Goal: Transaction & Acquisition: Obtain resource

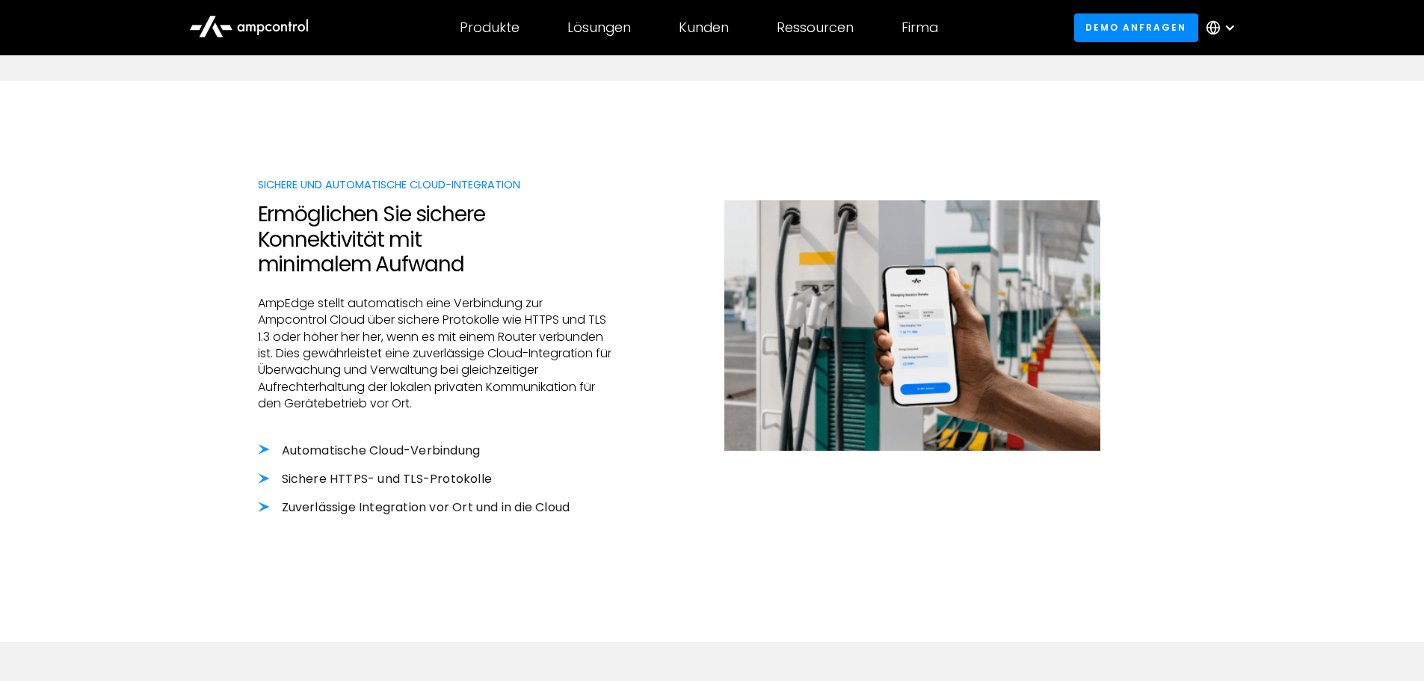
scroll to position [1495, 0]
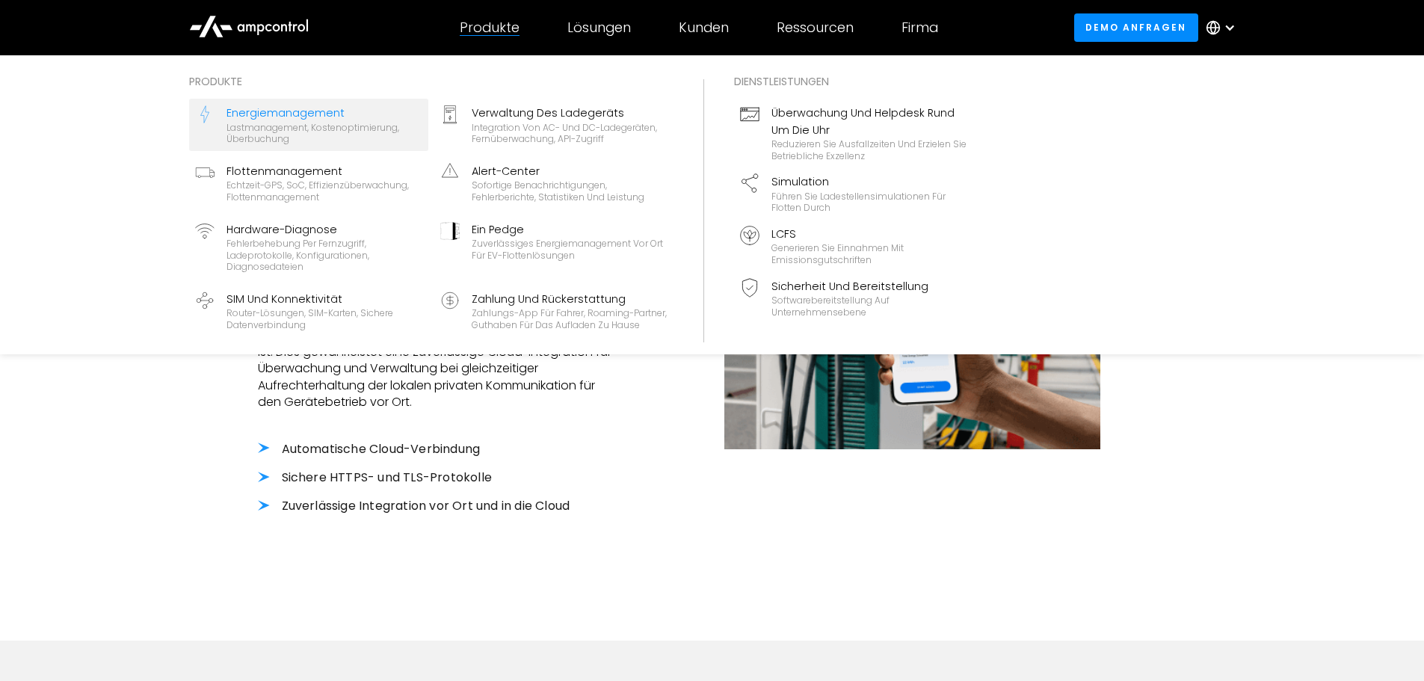
click at [314, 110] on div "Energiemanagement" at bounding box center [324, 113] width 196 height 16
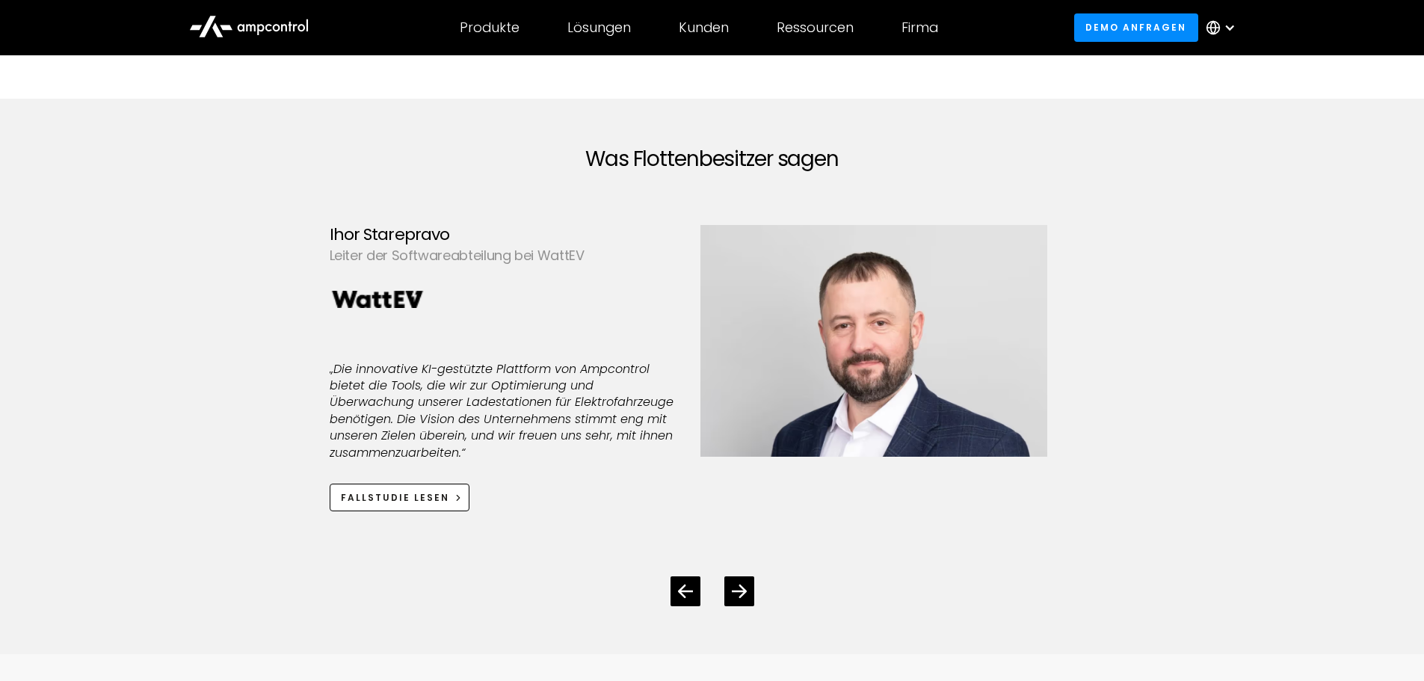
scroll to position [3887, 0]
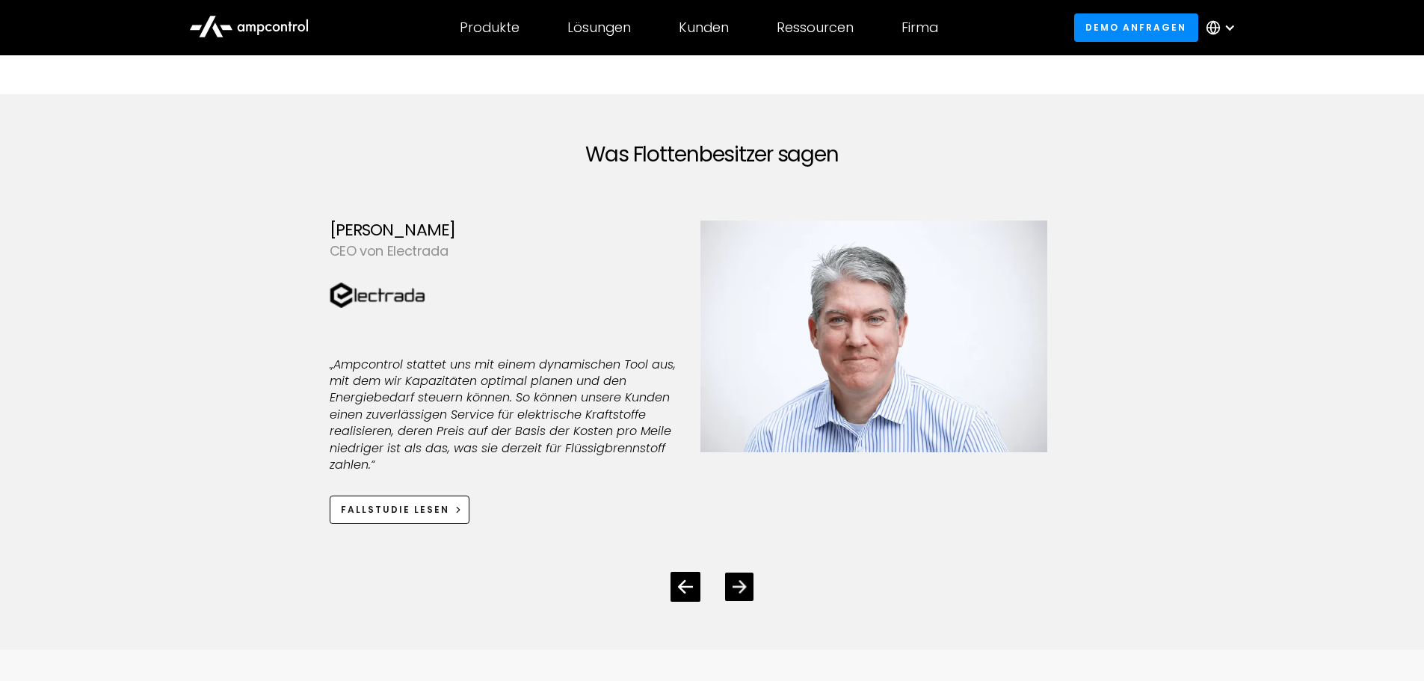
click at [749, 588] on div "Next slide" at bounding box center [739, 587] width 28 height 28
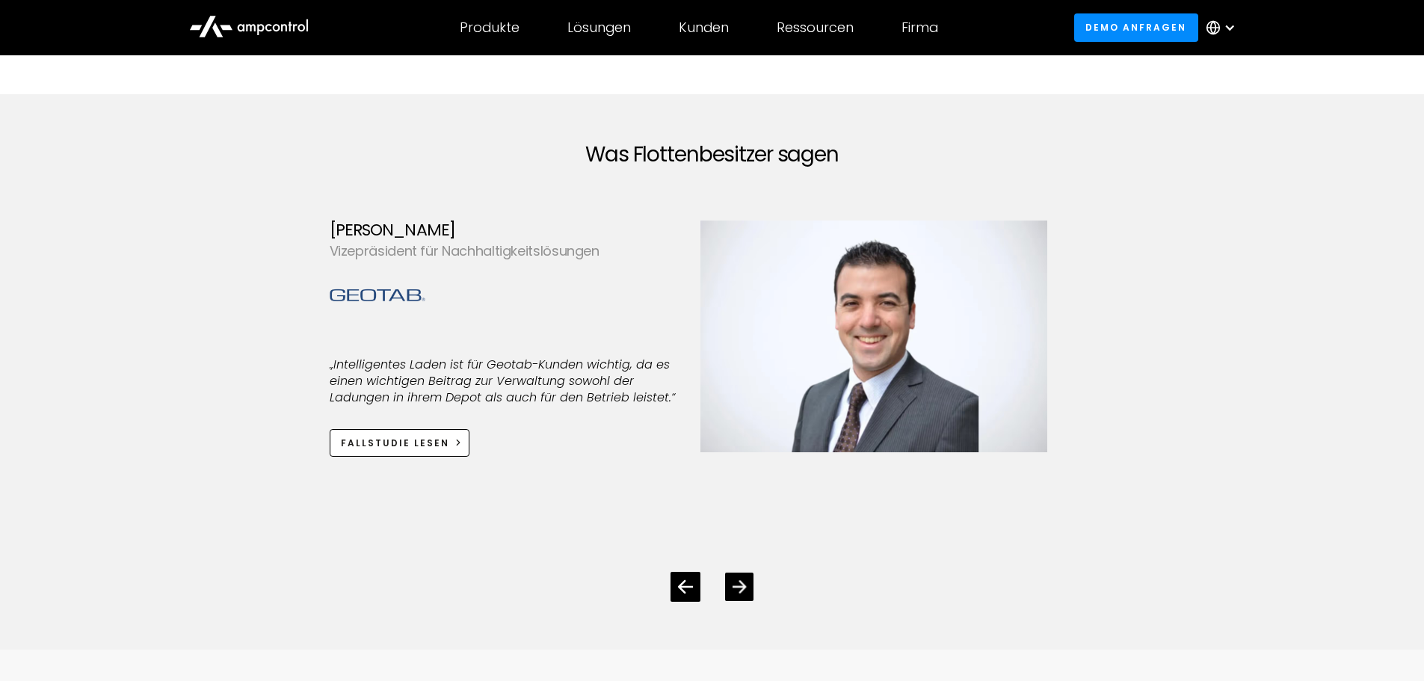
click at [749, 588] on div "Next slide" at bounding box center [739, 587] width 28 height 28
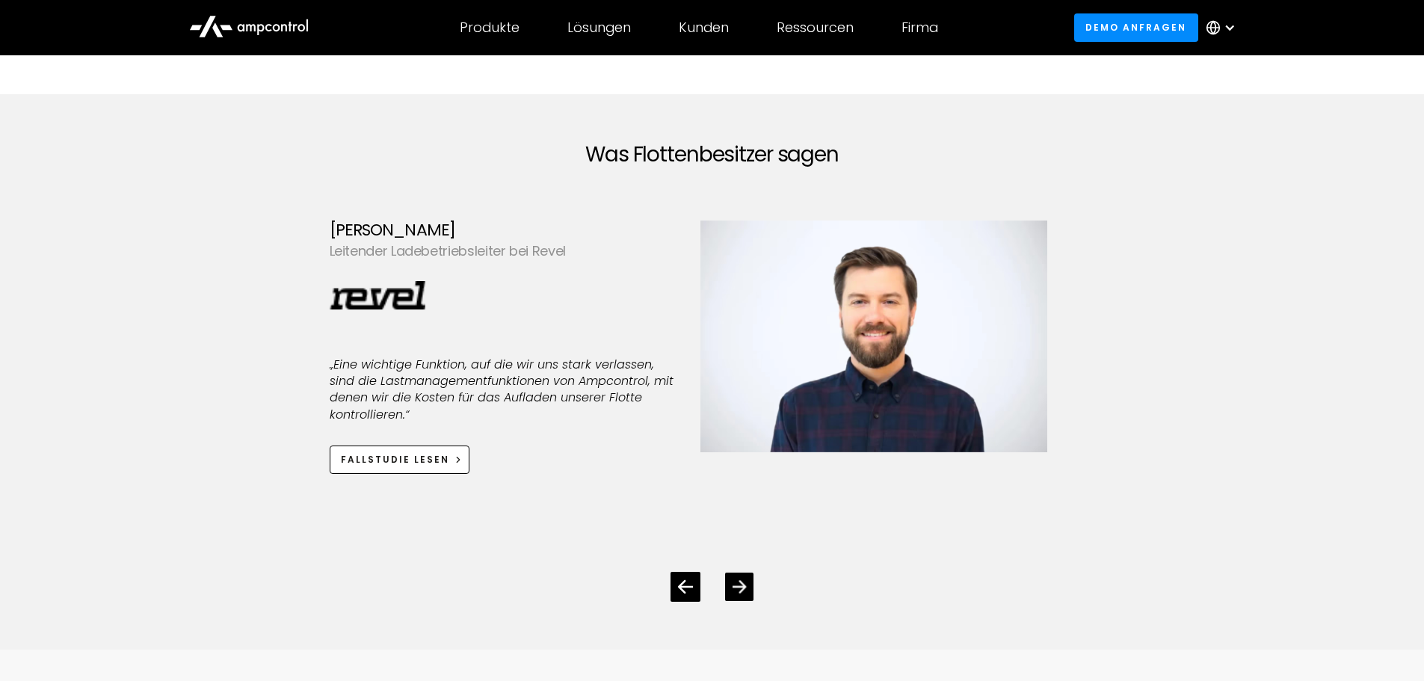
click at [749, 588] on div "Next slide" at bounding box center [739, 587] width 28 height 28
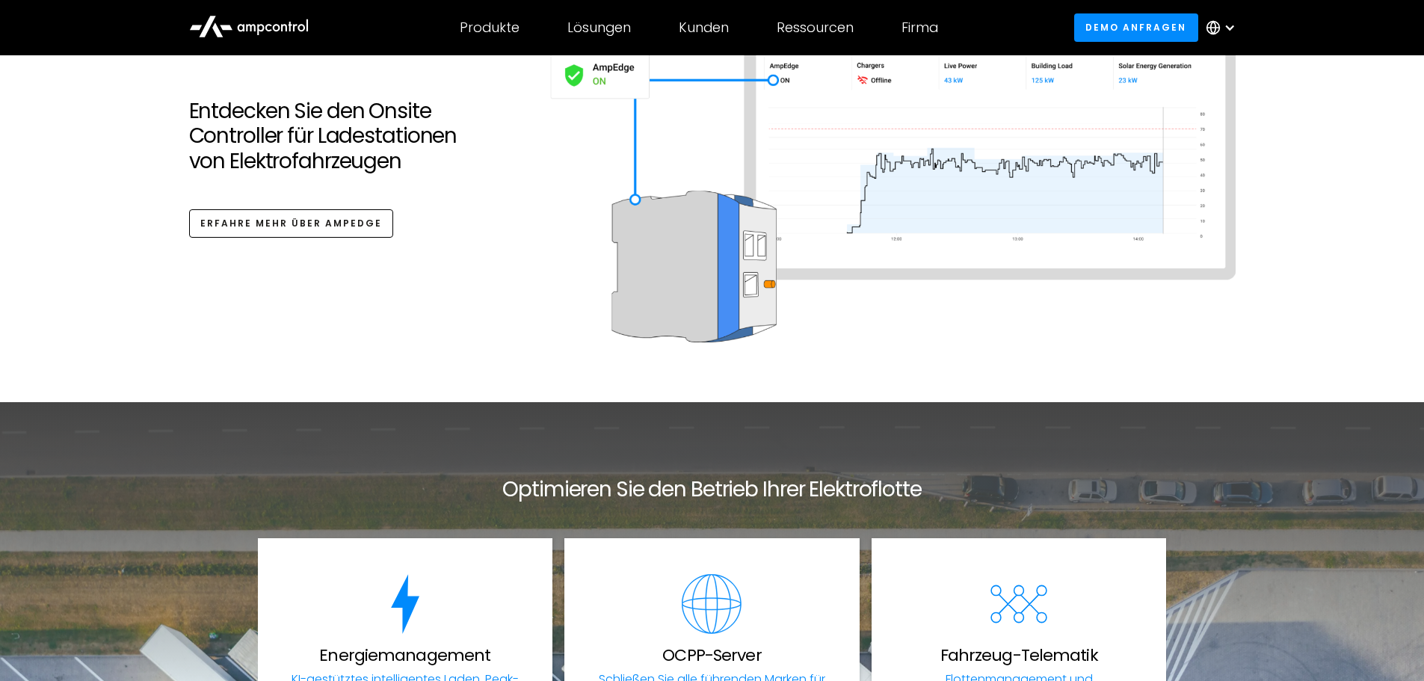
scroll to position [5531, 0]
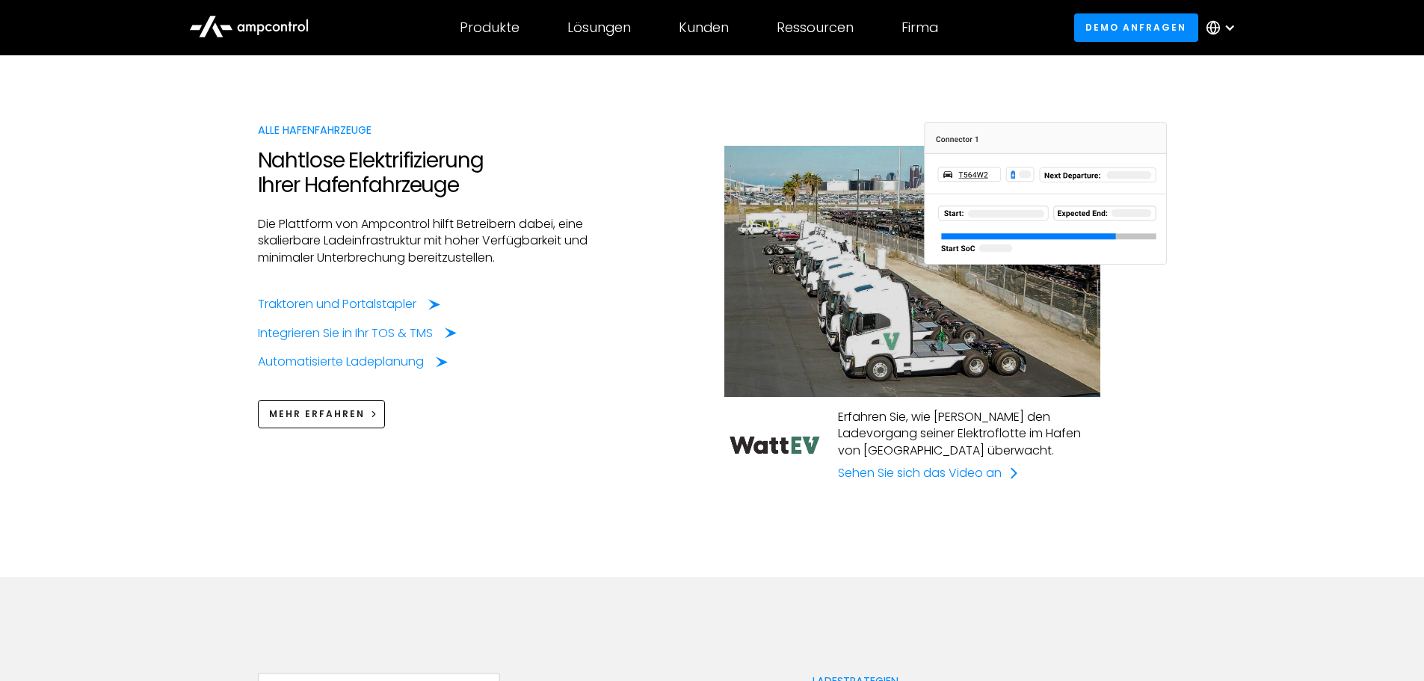
scroll to position [1644, 0]
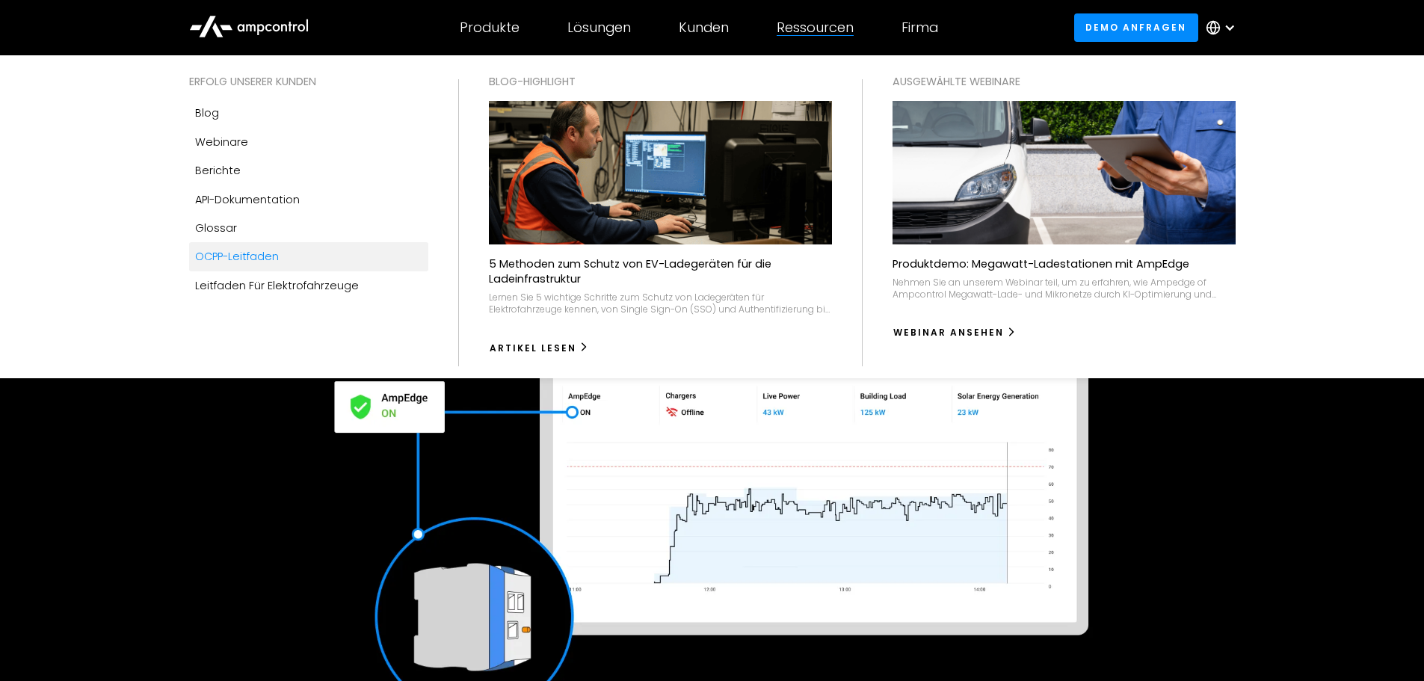
click at [293, 256] on link "OCPP-Leitfaden" at bounding box center [308, 256] width 239 height 28
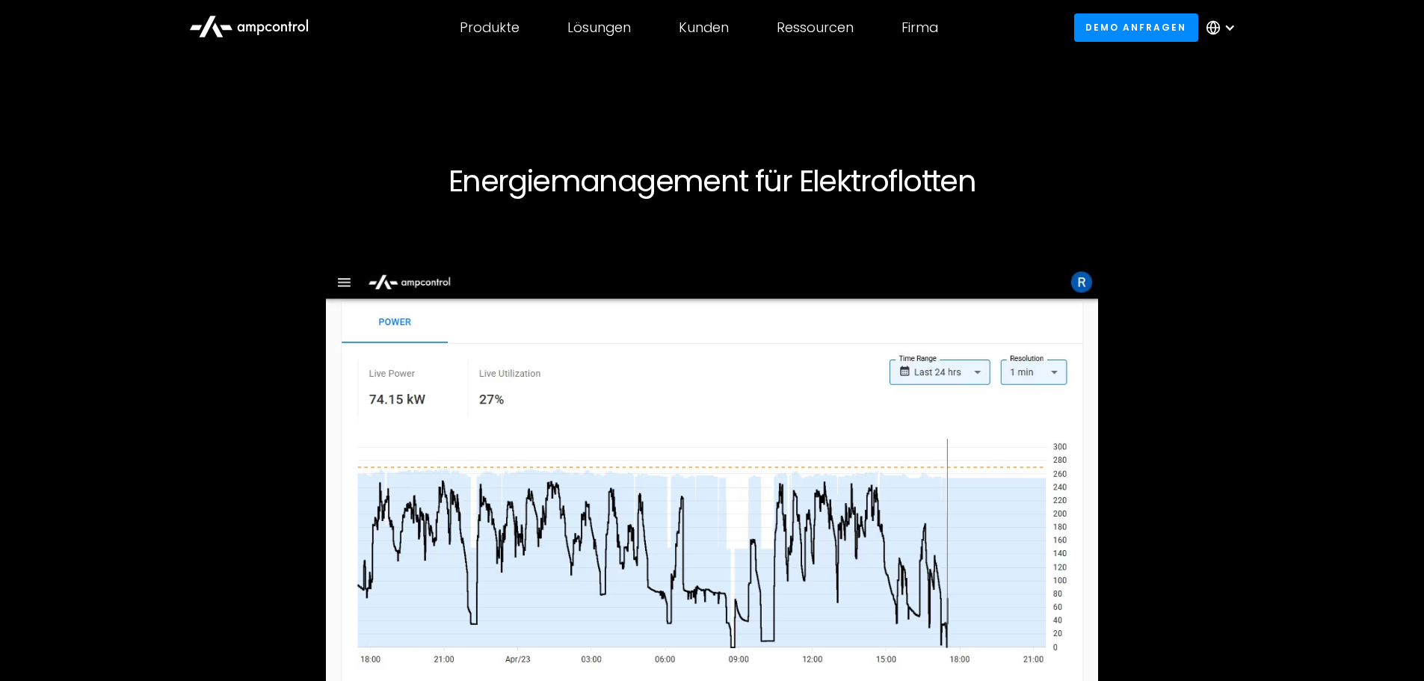
click at [348, 277] on img at bounding box center [712, 492] width 773 height 515
click at [1103, 274] on div at bounding box center [712, 505] width 909 height 540
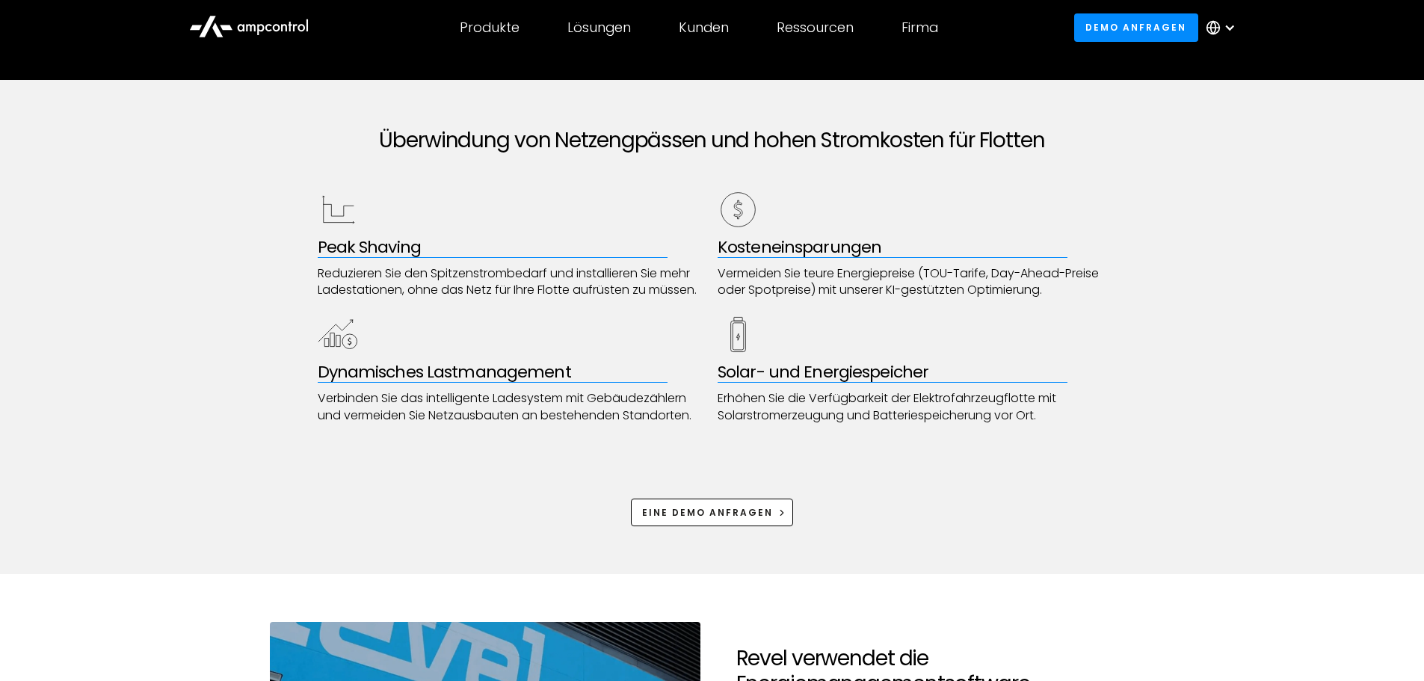
scroll to position [747, 0]
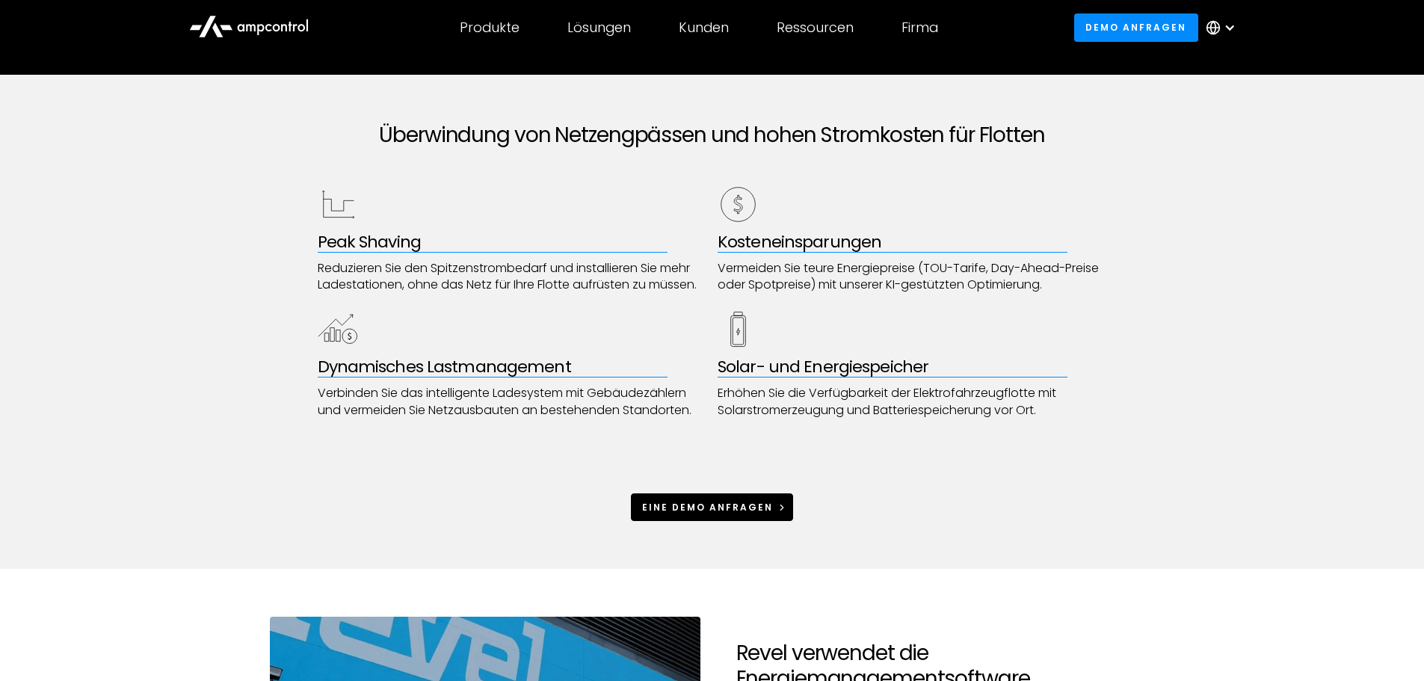
click at [720, 508] on div "Eine Demo anfragen" at bounding box center [707, 507] width 131 height 13
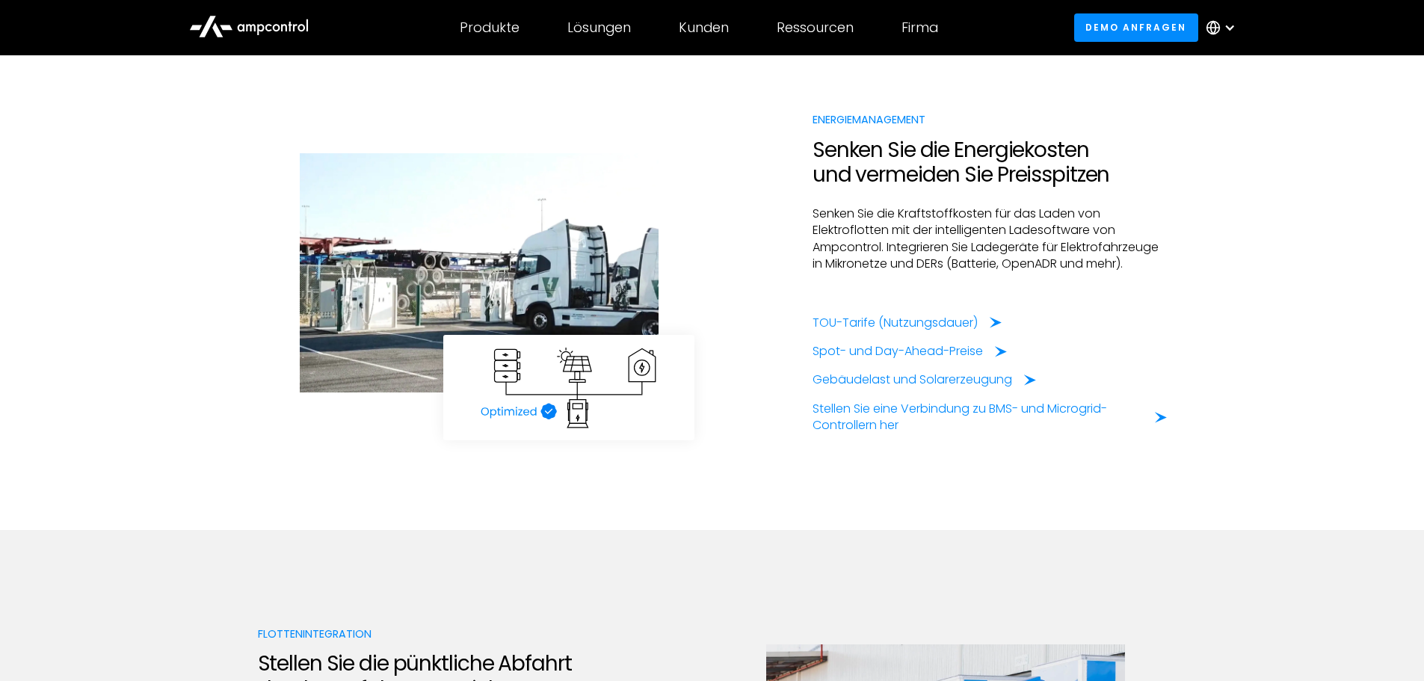
scroll to position [2467, 0]
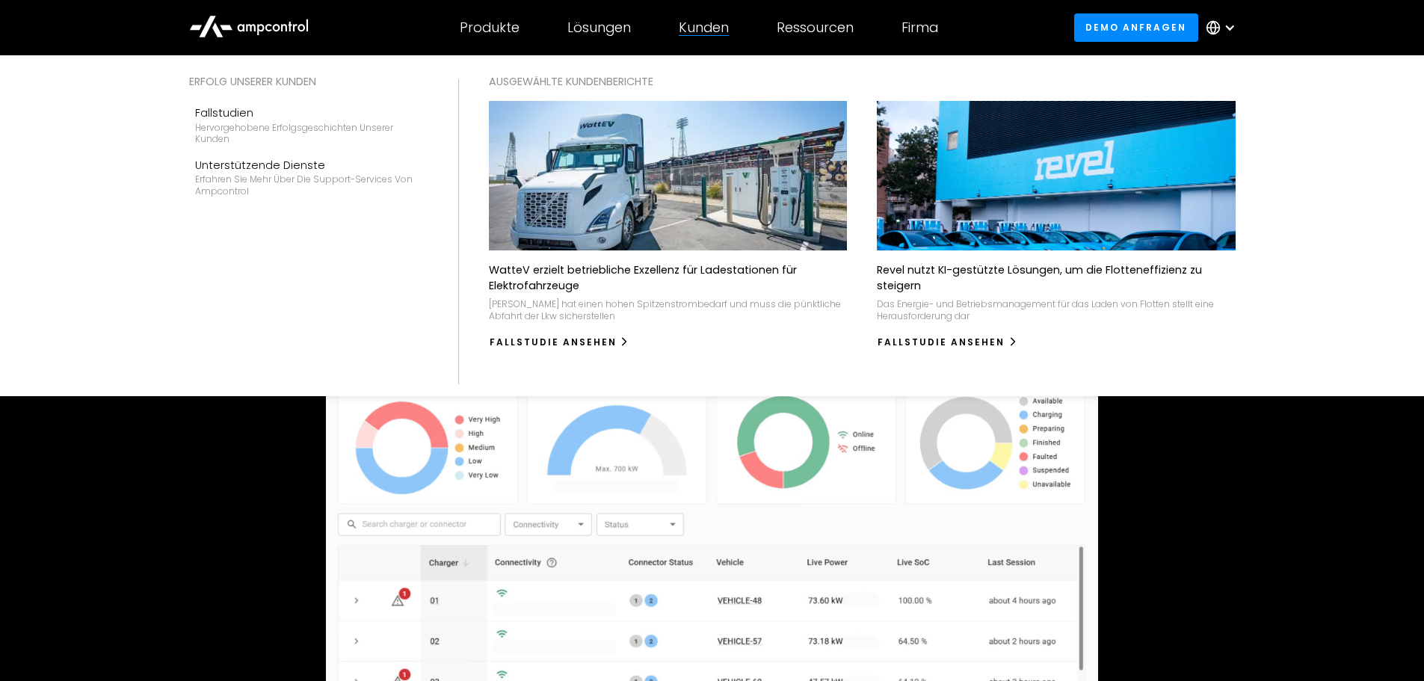
click at [713, 30] on div "Kunden" at bounding box center [704, 27] width 50 height 16
click at [700, 19] on div "Kunden" at bounding box center [704, 27] width 50 height 16
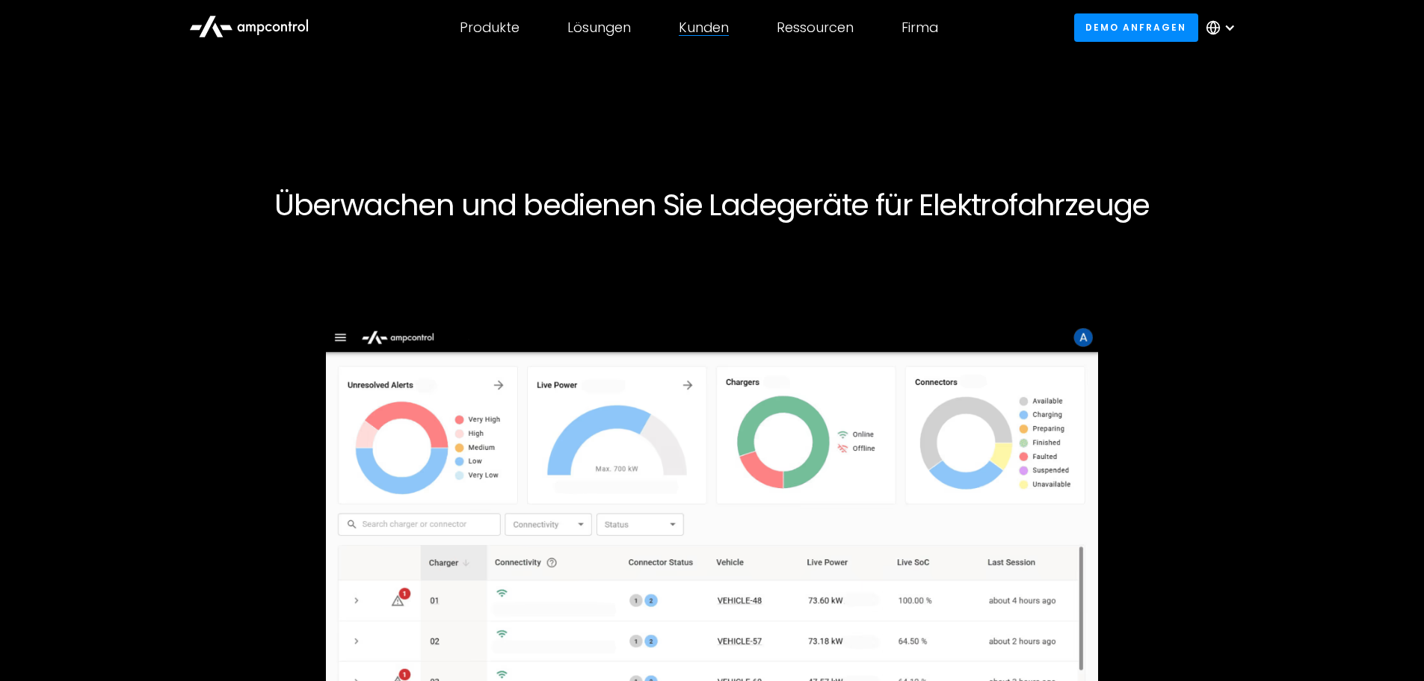
click at [700, 19] on div "Kunden" at bounding box center [704, 27] width 50 height 16
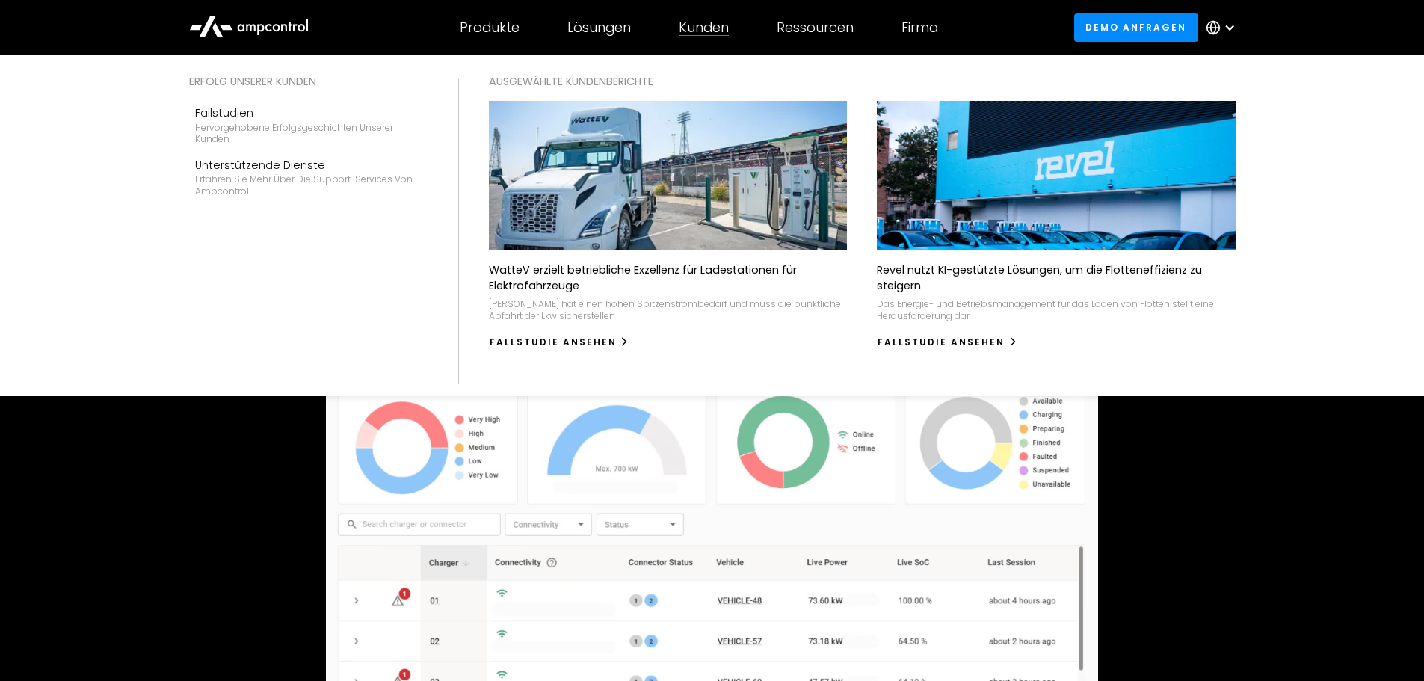
click at [709, 160] on img at bounding box center [668, 175] width 394 height 165
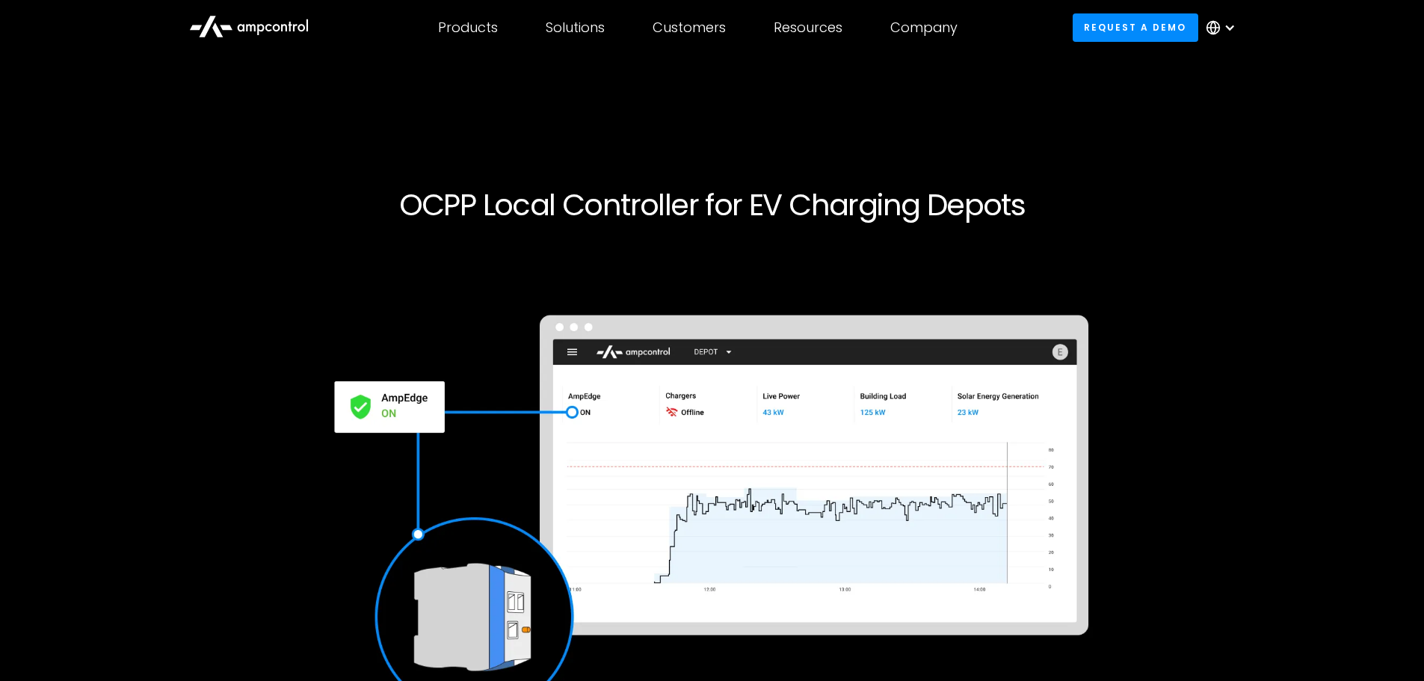
click at [263, 508] on div "Request a demo" at bounding box center [712, 542] width 909 height 567
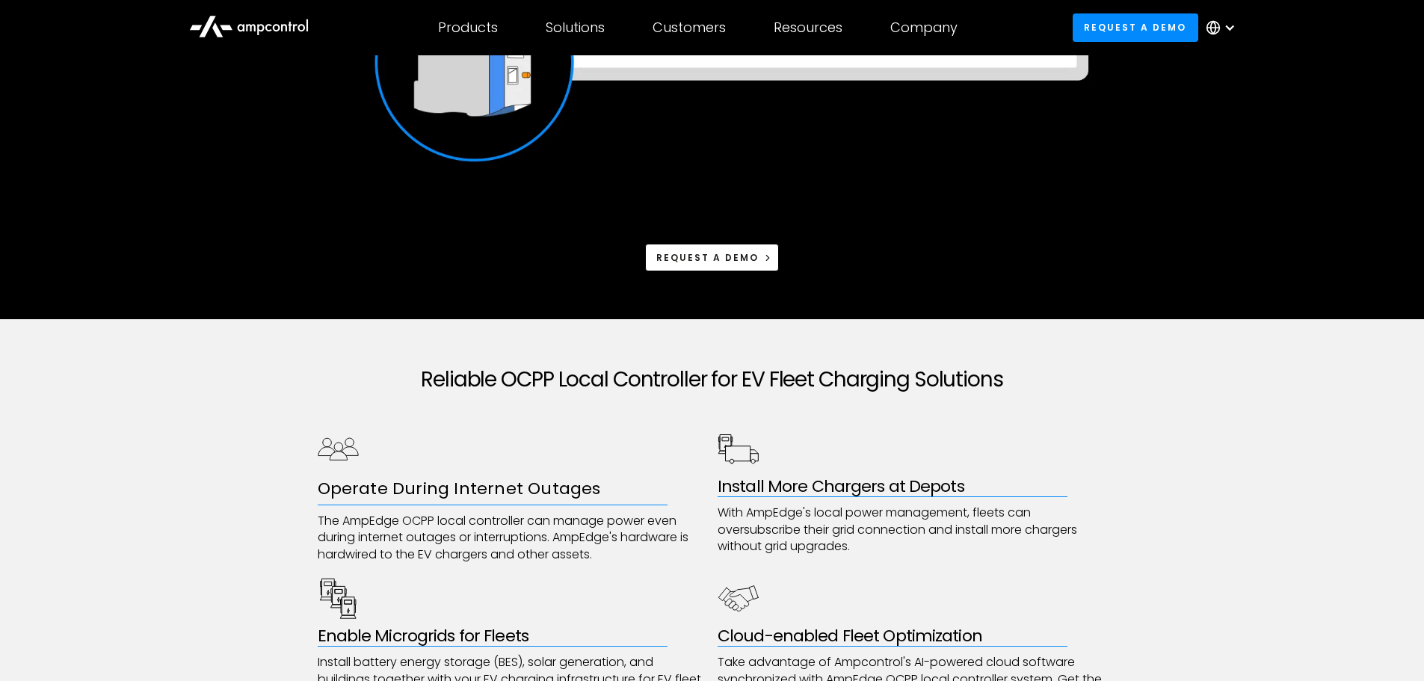
scroll to position [149, 0]
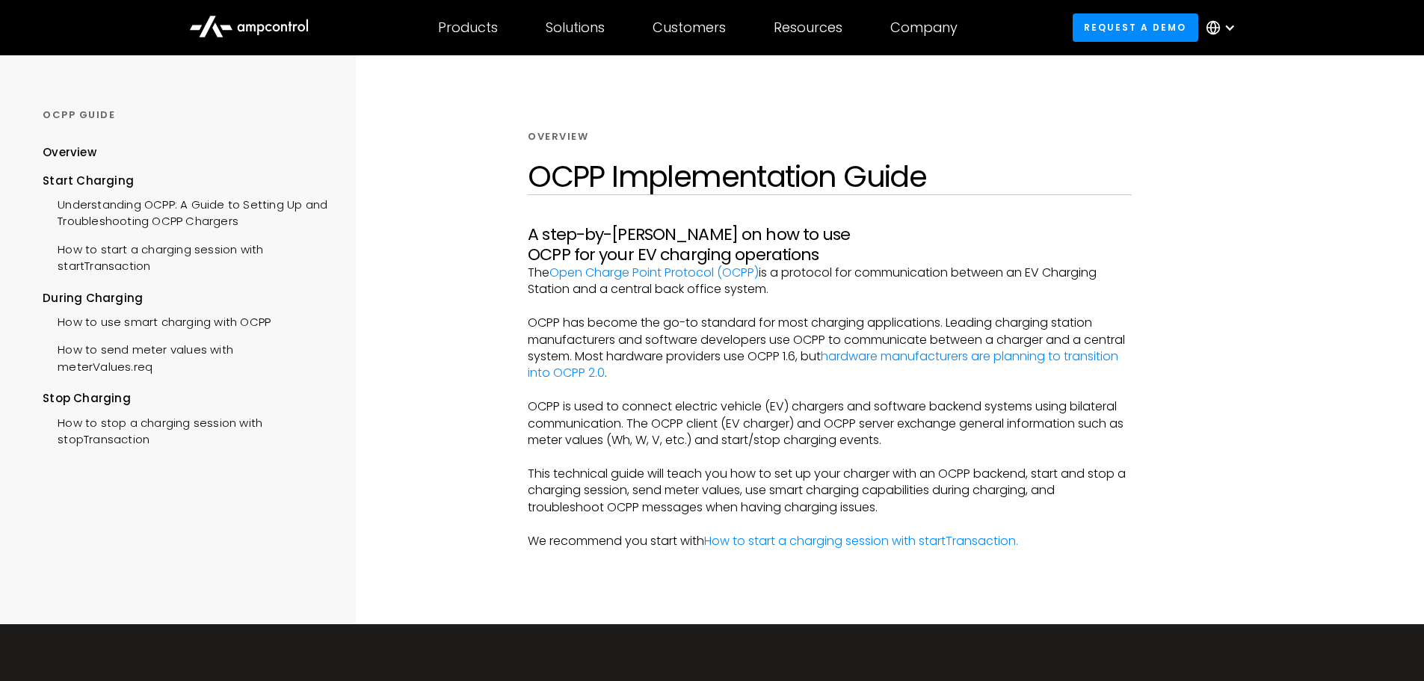
click at [1248, 207] on div at bounding box center [1328, 339] width 191 height 569
click at [258, 193] on div "Understanding OCPP: A Guide to Setting Up and Troubleshooting OCPP Chargers" at bounding box center [185, 211] width 285 height 45
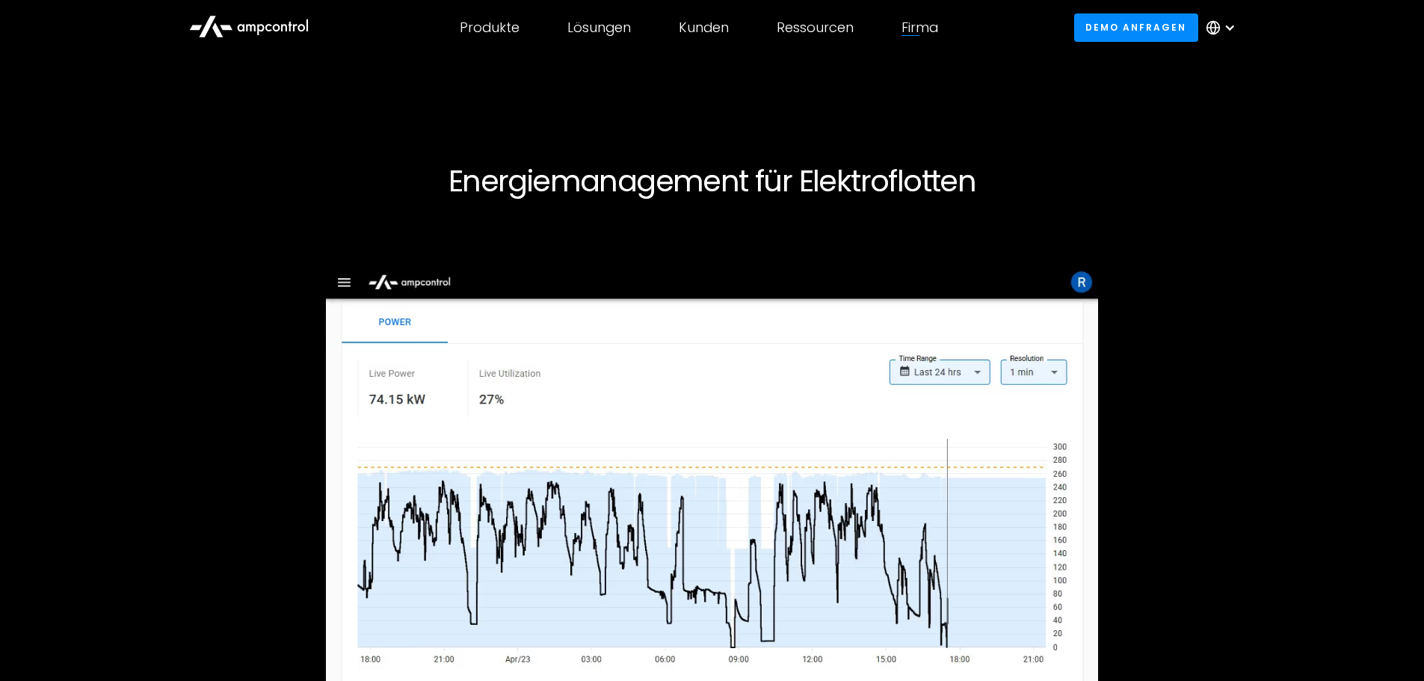
scroll to position [5531, 0]
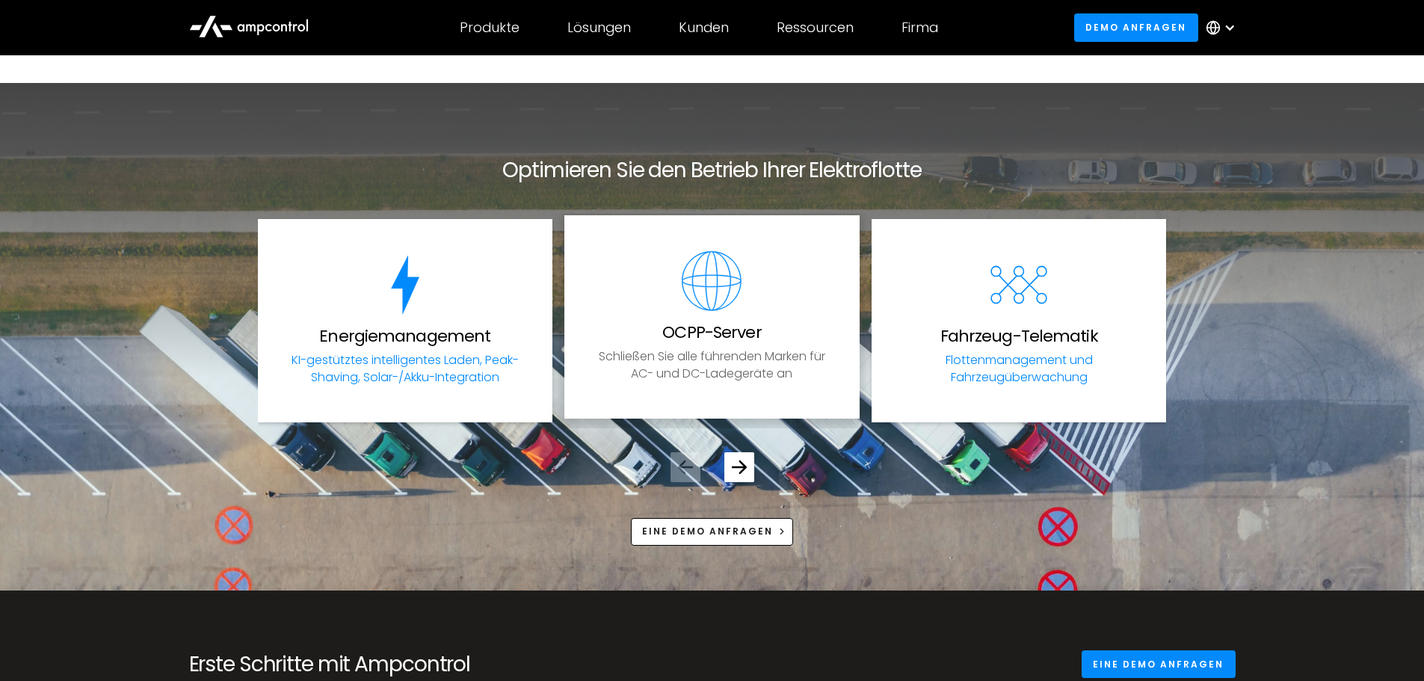
click at [700, 323] on h3 "OCPP-Server" at bounding box center [711, 332] width 99 height 19
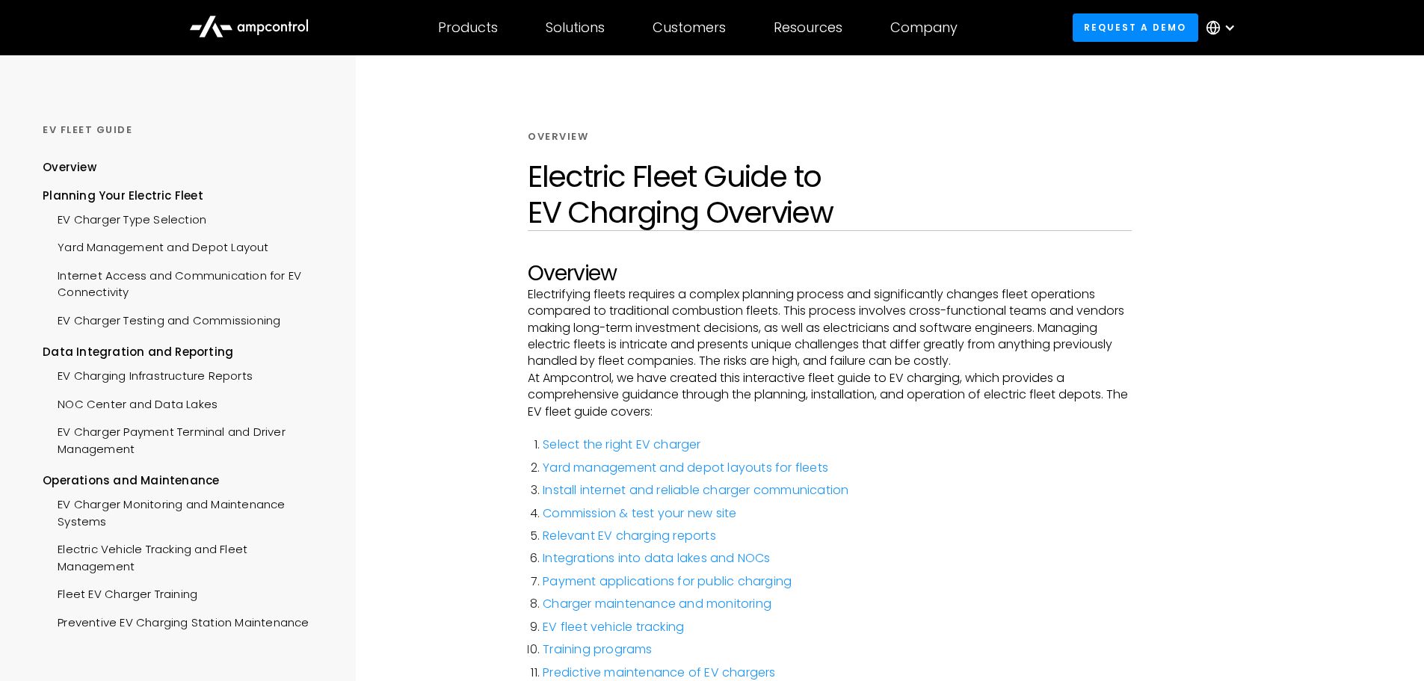
click at [451, 258] on div "Overview Electric Fleet Guide to EV Charging Overview Overview Electrifying fle…" at bounding box center [830, 428] width 805 height 746
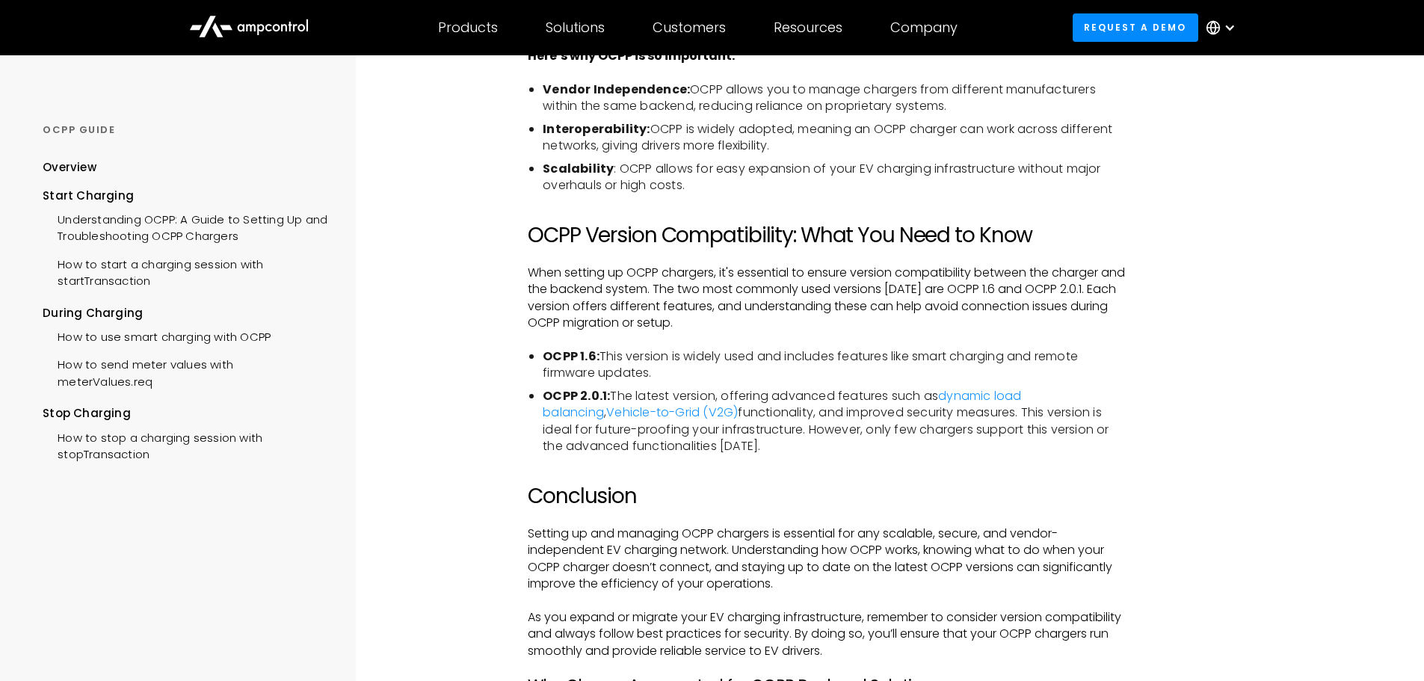
scroll to position [2840, 0]
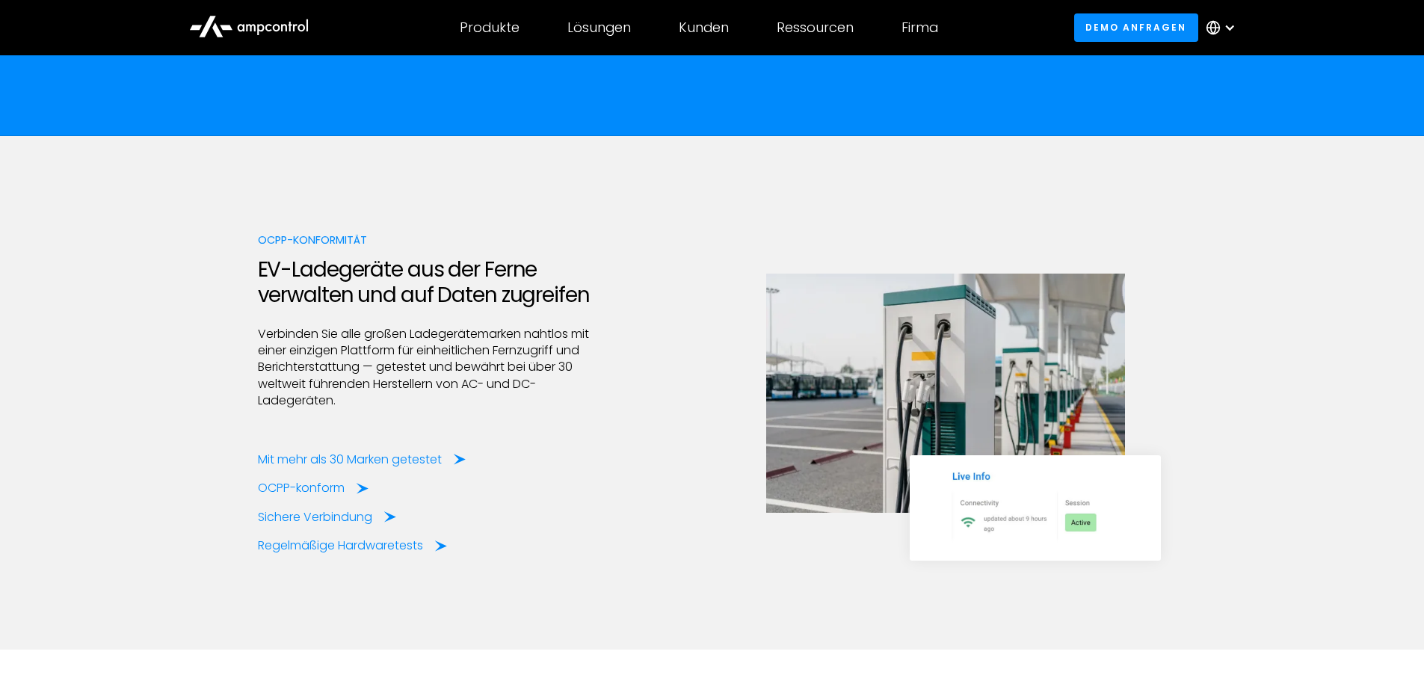
scroll to position [1943, 0]
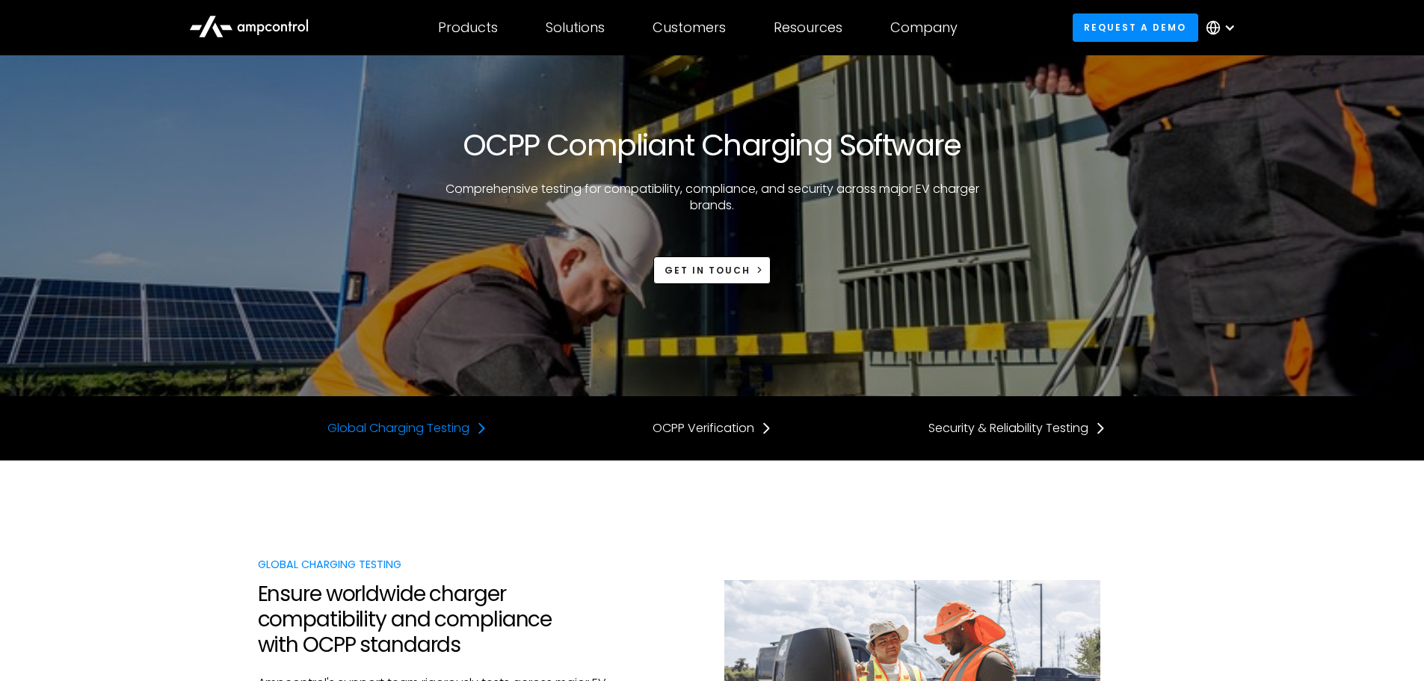
click at [409, 434] on div "Global Charging Testing" at bounding box center [398, 428] width 142 height 16
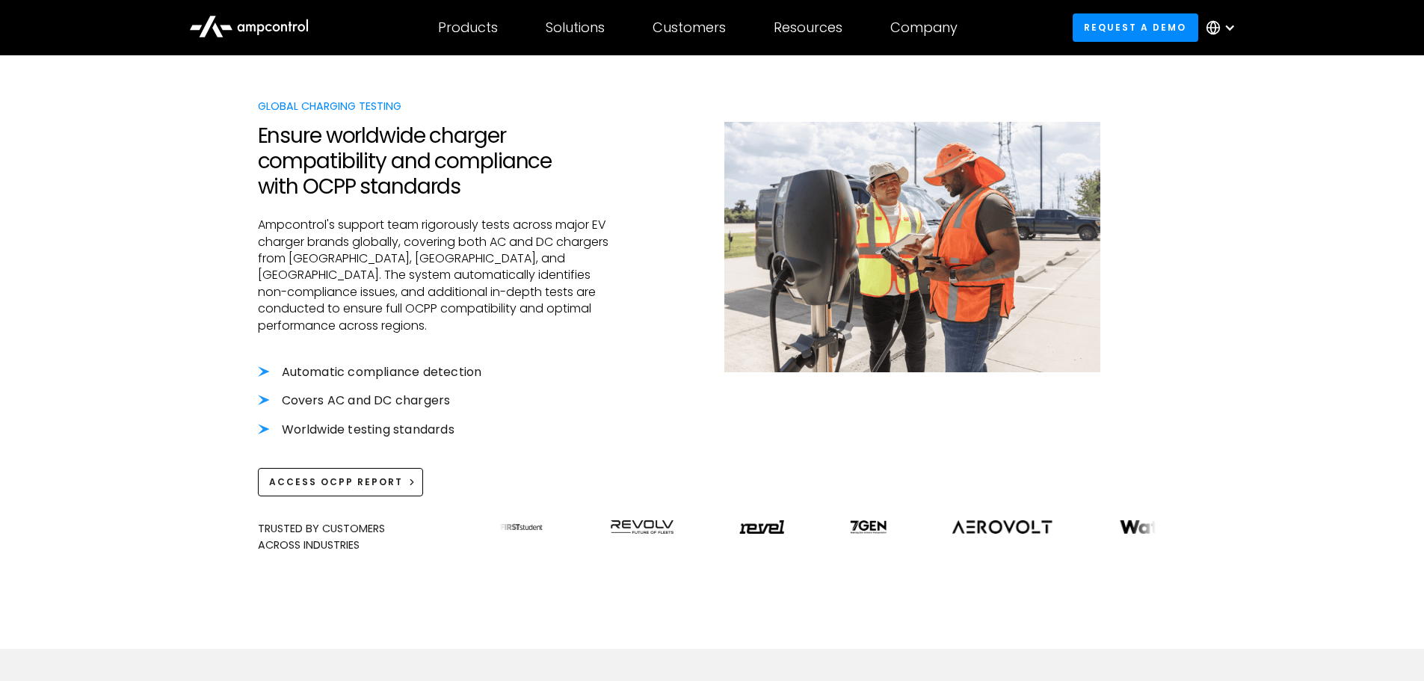
scroll to position [460, 0]
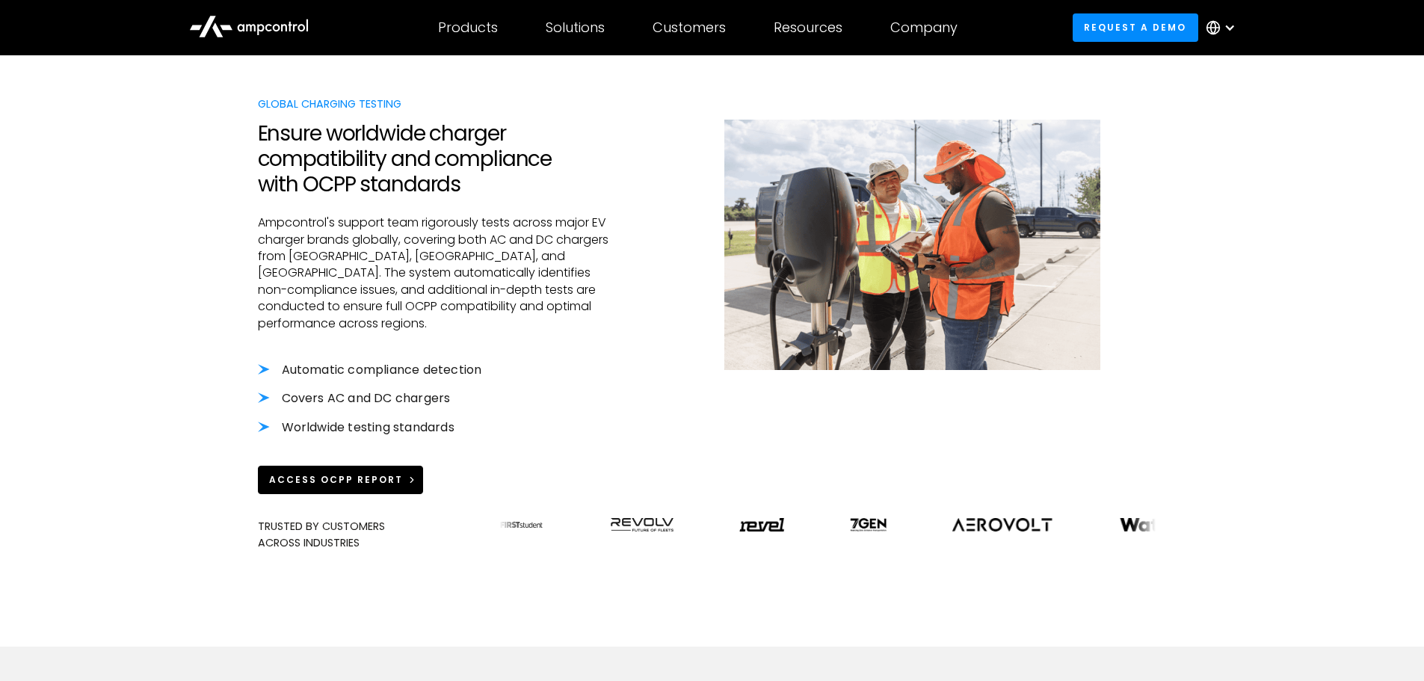
click at [376, 473] on div "Access OCPP Report" at bounding box center [336, 479] width 134 height 13
click at [390, 470] on link "Access OCPP Report" at bounding box center [341, 480] width 166 height 28
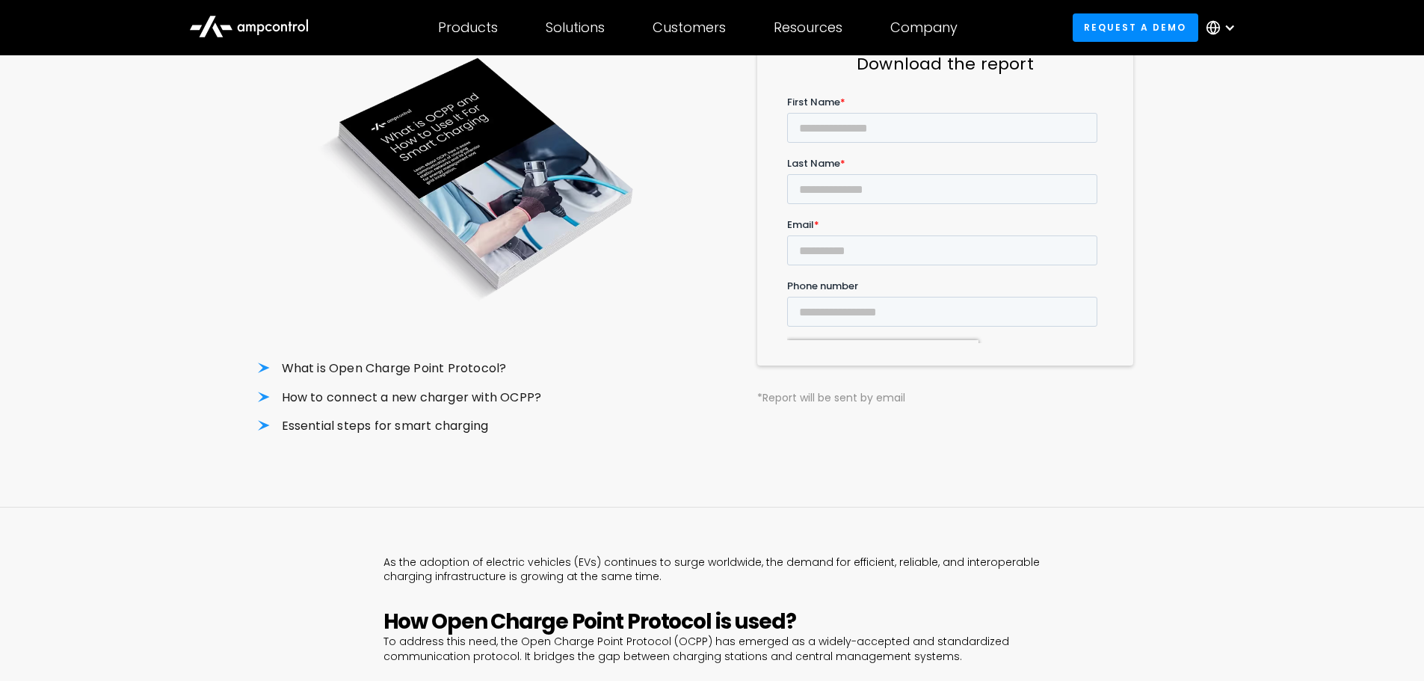
scroll to position [224, 0]
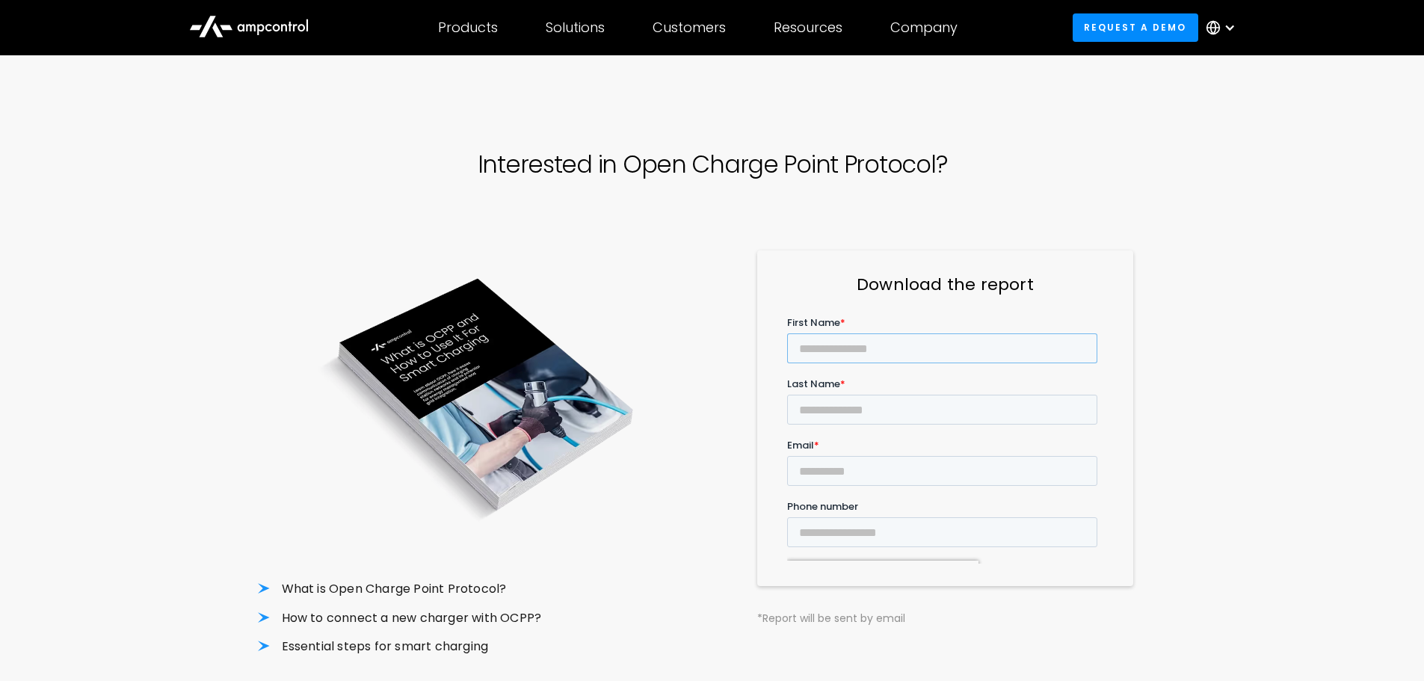
click at [875, 342] on input "First Name *" at bounding box center [941, 348] width 310 height 30
type input "*******"
type input "******"
type input "**********"
click at [1034, 517] on input "**********" at bounding box center [941, 532] width 310 height 30
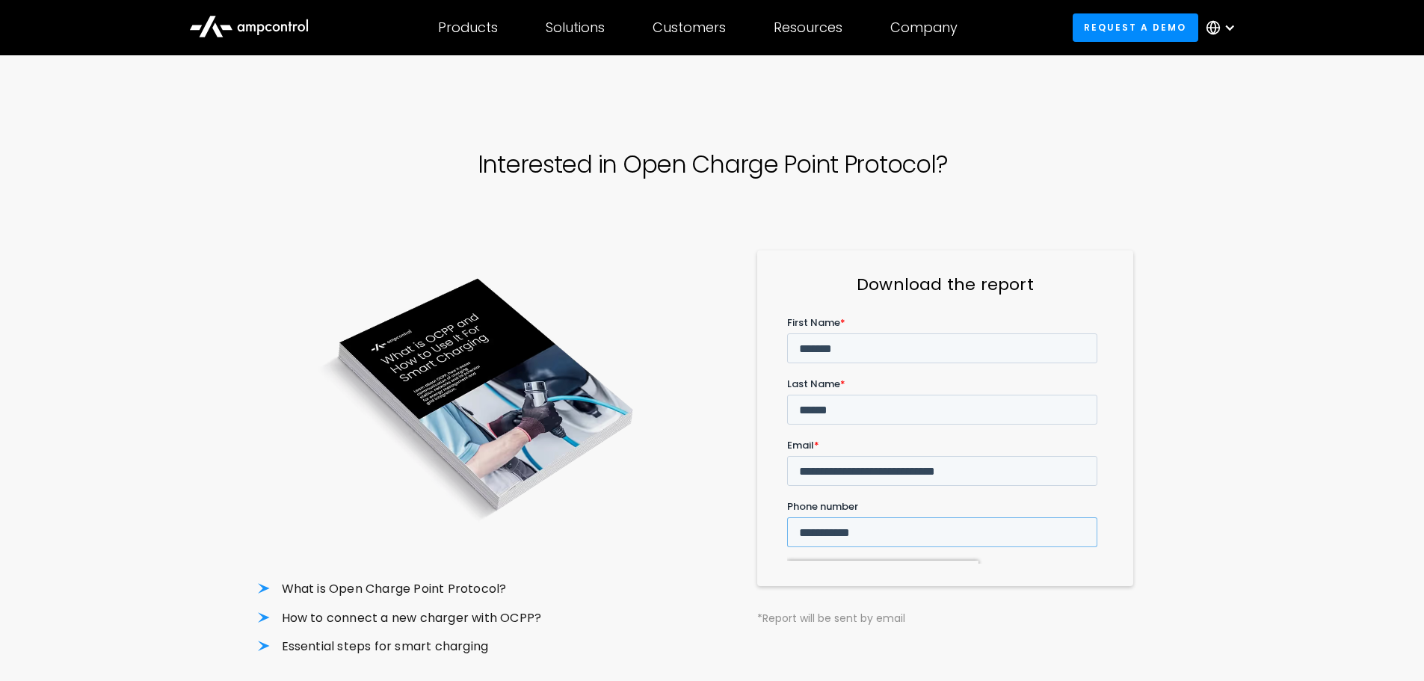
type input "**********"
drag, startPoint x: 1059, startPoint y: 405, endPoint x: 1410, endPoint y: 734, distance: 481.2
click html "**********"
click at [1259, 405] on div "Interested in Open Charge Point Protocol? What is Open Charge Point Protocol? H…" at bounding box center [712, 403] width 1424 height 648
click at [829, 631] on input "******" at bounding box center [815, 645] width 58 height 28
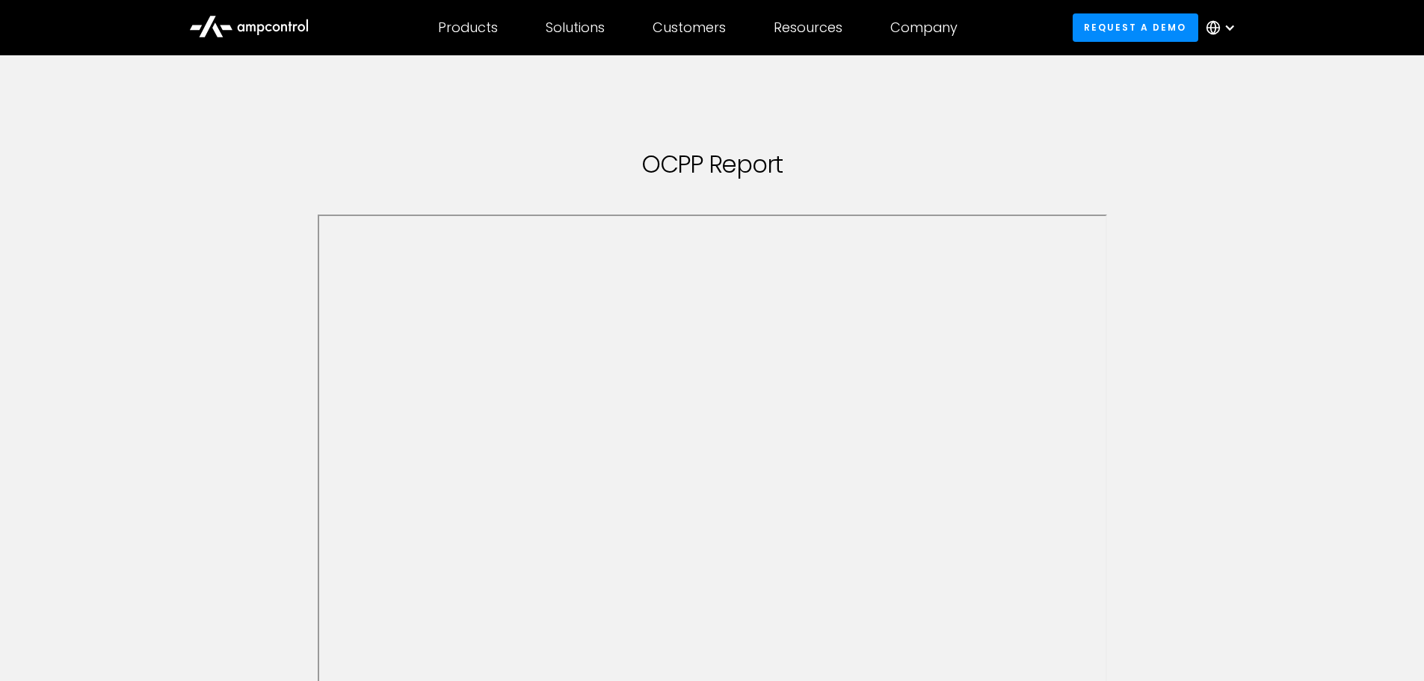
scroll to position [149, 0]
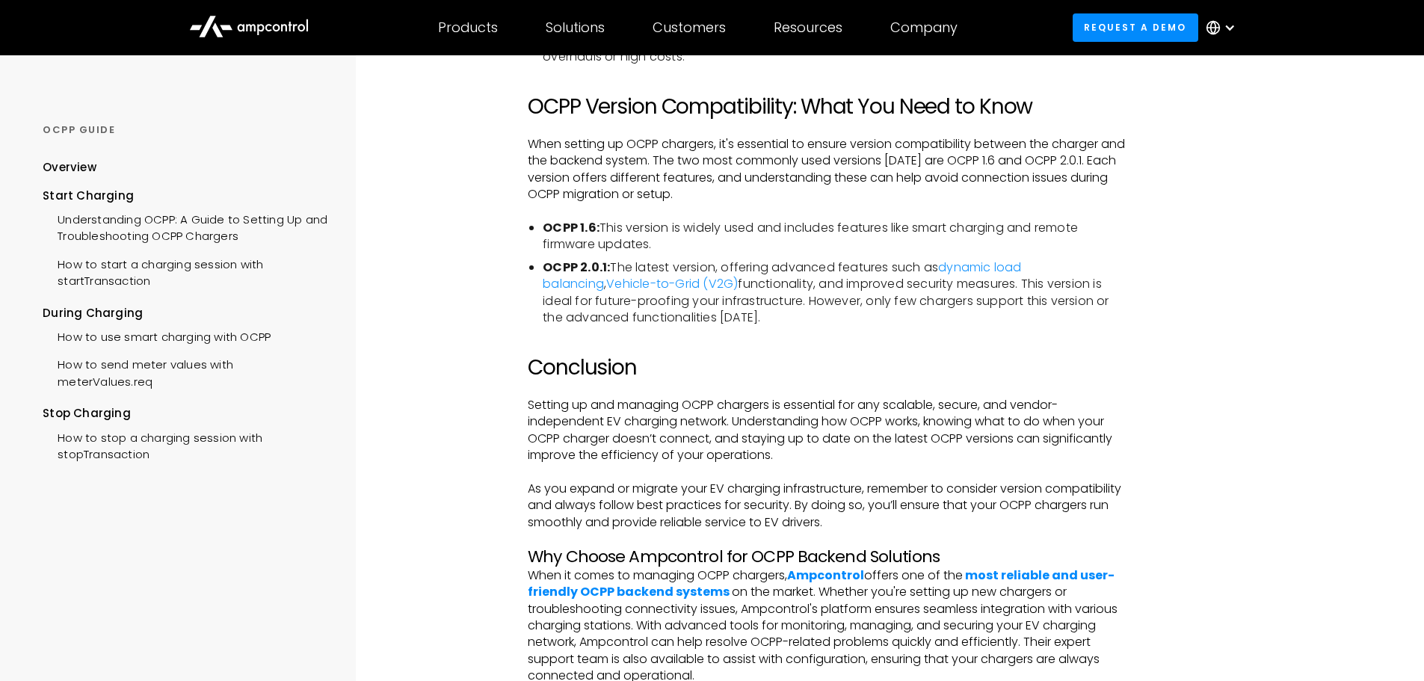
scroll to position [2915, 0]
